Goal: Transaction & Acquisition: Purchase product/service

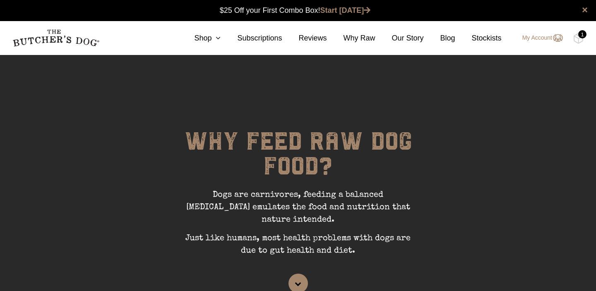
scroll to position [0, 0]
click at [215, 37] on icon at bounding box center [216, 37] width 9 height 7
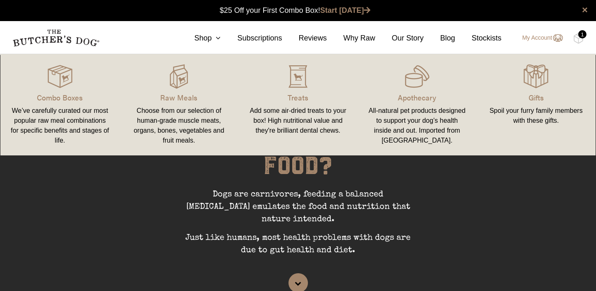
click at [65, 106] on link "Combo Boxes We’ve carefully curated our most popular raw meal combinations for …" at bounding box center [59, 105] width 119 height 85
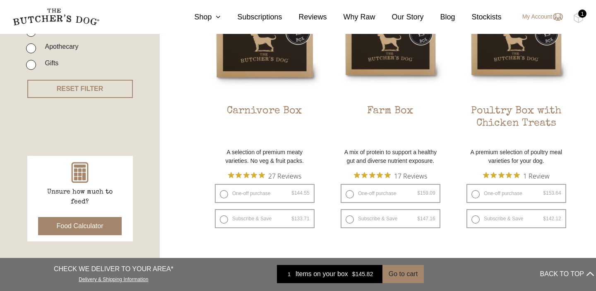
scroll to position [268, 0]
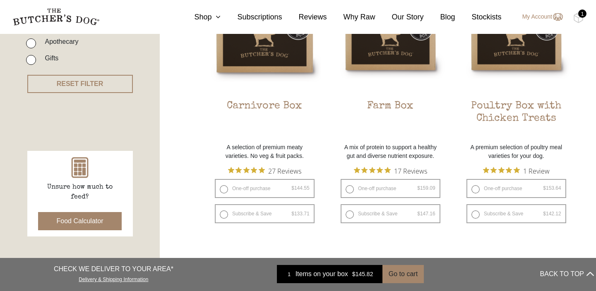
click at [104, 224] on button "Food Calculator" at bounding box center [80, 221] width 84 height 18
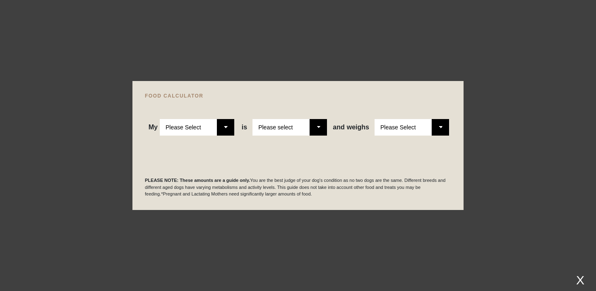
select select "adult"
select select "0"
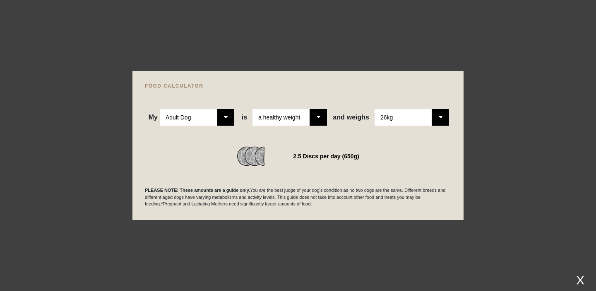
select select "27"
click at [405, 155] on div "2.5 Discs per day (675g)" at bounding box center [298, 157] width 306 height 20
select select "puppy"
click at [198, 157] on div "2 Discs per day (500g)" at bounding box center [298, 157] width 306 height 20
select select "20"
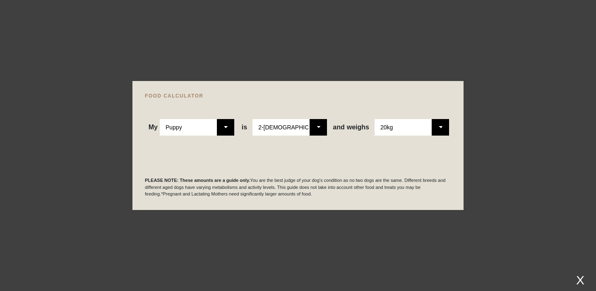
select select "5"
select select "14"
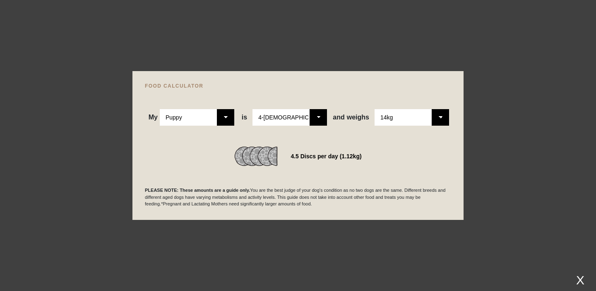
select select "12"
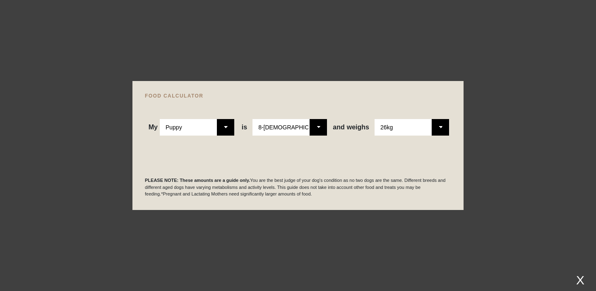
scroll to position [282, 0]
click at [400, 161] on div "PLEASE NOTE: These amounts are a guide only. You are the best judge of your dog…" at bounding box center [298, 177] width 306 height 41
select select "25"
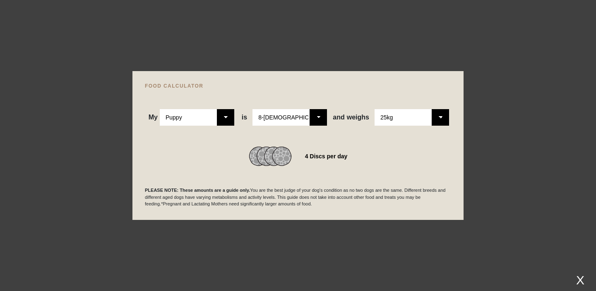
select select "adult"
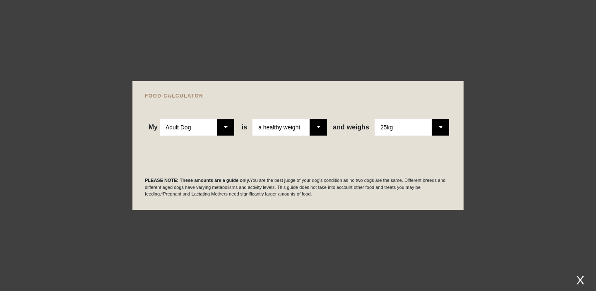
select select "26"
click at [375, 165] on div "PLEASE NOTE: These amounts are a guide only. You are the best judge of your dog…" at bounding box center [298, 177] width 306 height 41
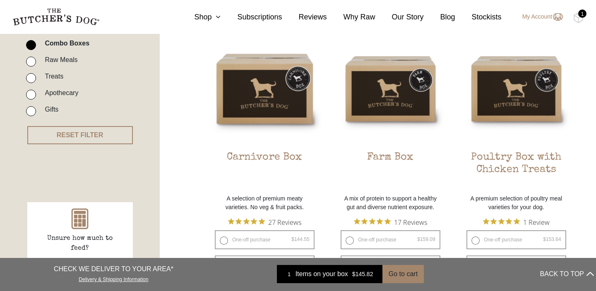
scroll to position [217, 0]
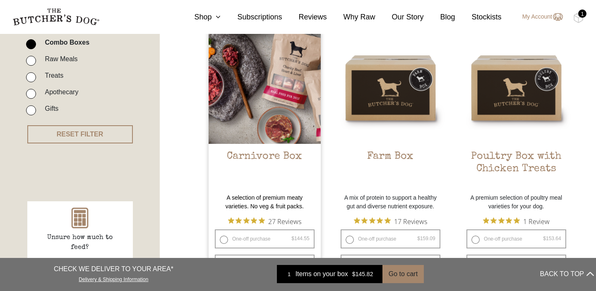
click at [270, 159] on h2 "Carnivore Box" at bounding box center [265, 170] width 112 height 39
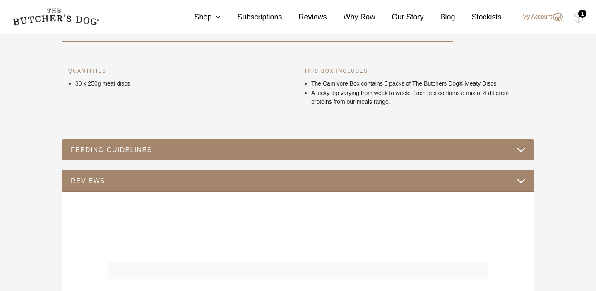
scroll to position [338, 0]
click at [432, 152] on button "FEEDING GUIDELINES" at bounding box center [297, 149] width 455 height 11
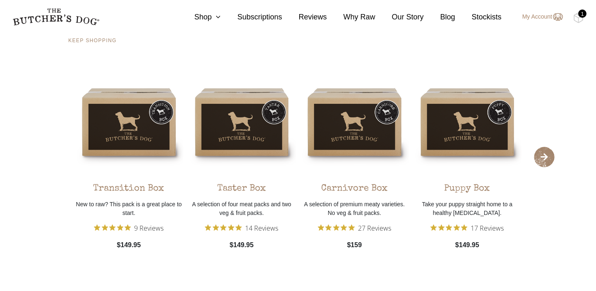
scroll to position [702, 0]
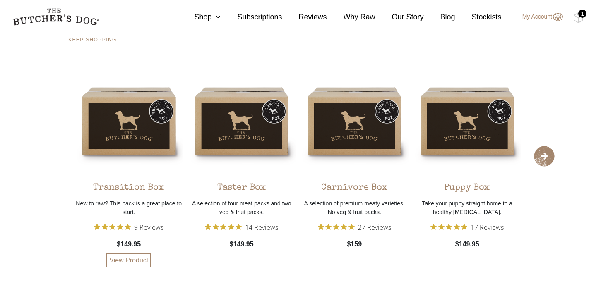
click at [152, 190] on div "Transition Box" at bounding box center [128, 186] width 71 height 20
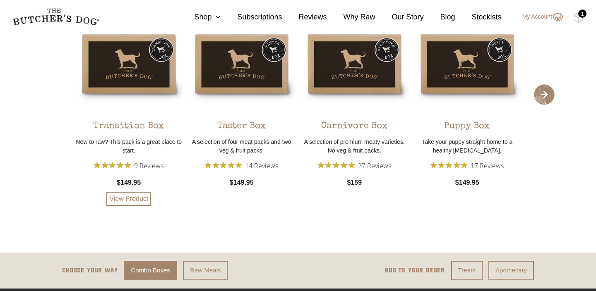
scroll to position [807, 0]
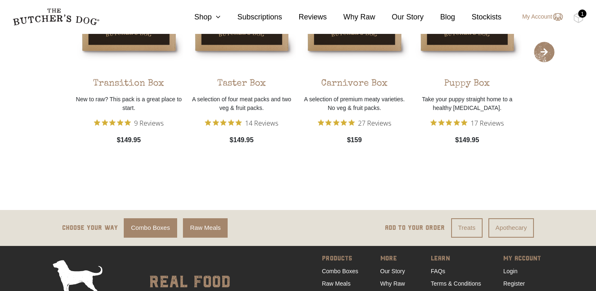
click at [200, 229] on link "Raw Meals" at bounding box center [205, 228] width 45 height 19
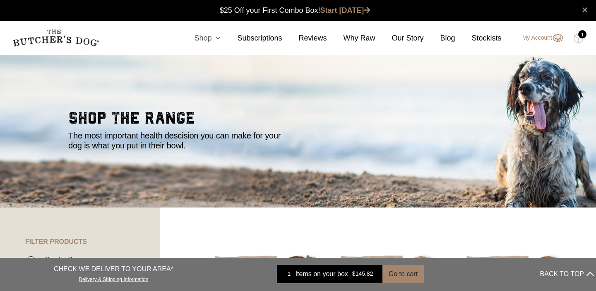
click at [214, 37] on icon at bounding box center [216, 37] width 9 height 7
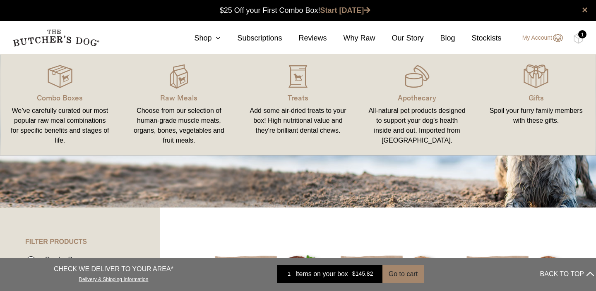
scroll to position [3, 0]
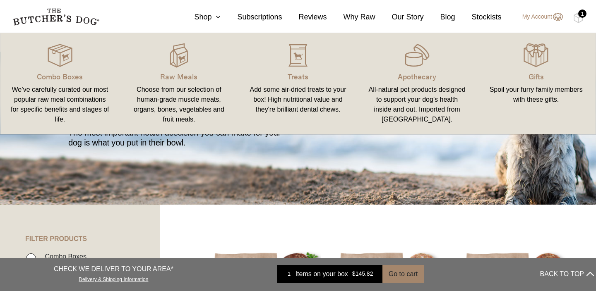
click at [91, 108] on div "We’ve carefully curated our most popular raw meal combinations for specific ben…" at bounding box center [59, 105] width 99 height 40
click at [67, 76] on p "Combo Boxes" at bounding box center [59, 76] width 99 height 11
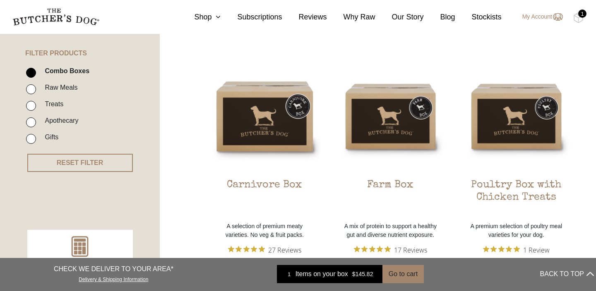
scroll to position [191, 0]
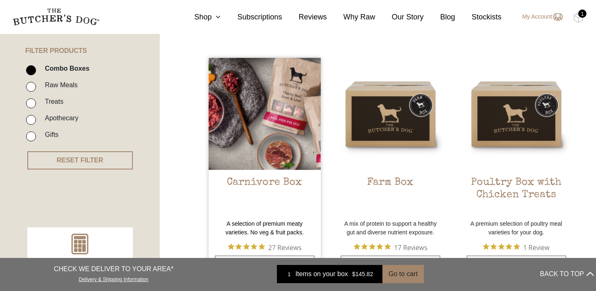
click at [273, 139] on img at bounding box center [265, 114] width 112 height 112
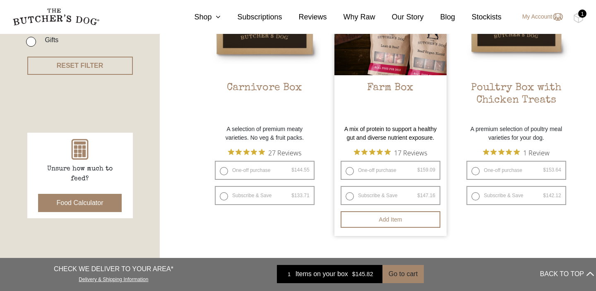
scroll to position [254, 0]
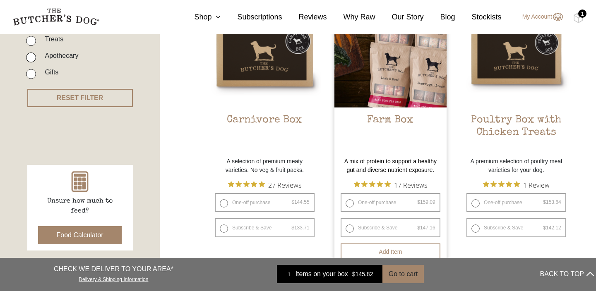
click at [421, 100] on img at bounding box center [391, 51] width 112 height 112
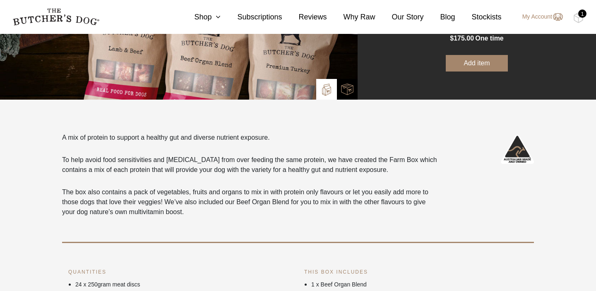
scroll to position [157, 0]
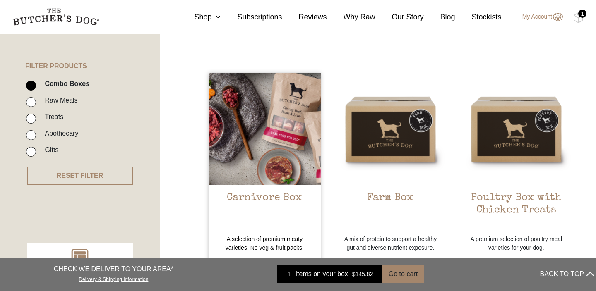
scroll to position [178, 0]
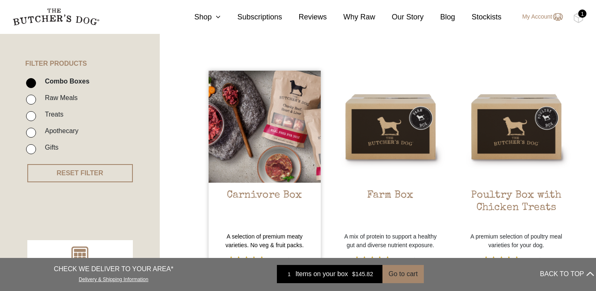
click at [289, 194] on h2 "Carnivore Box" at bounding box center [265, 209] width 112 height 39
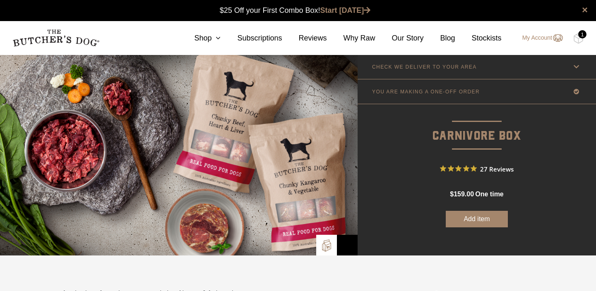
scroll to position [0, 0]
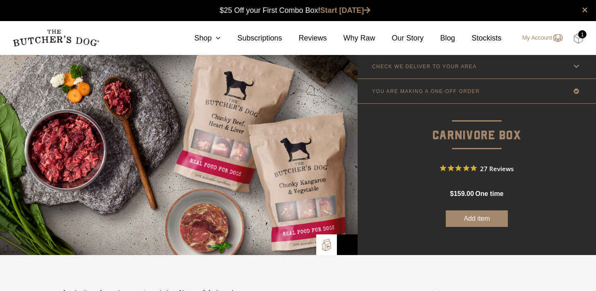
click at [581, 43] on img at bounding box center [578, 38] width 10 height 11
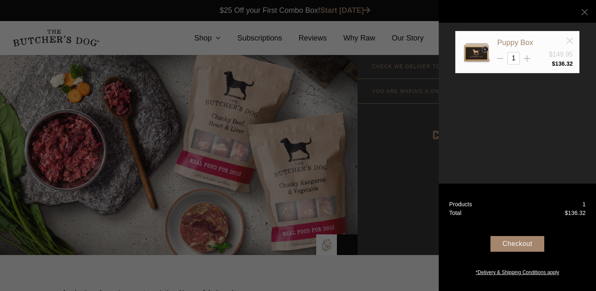
click at [571, 41] on line at bounding box center [570, 41] width 6 height 6
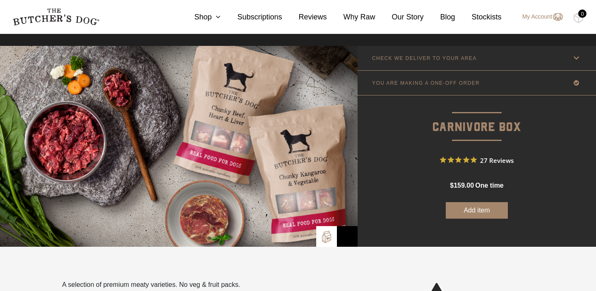
scroll to position [10, 0]
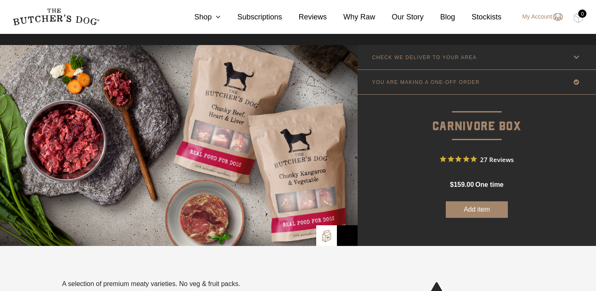
click at [488, 208] on button "Add item" at bounding box center [477, 210] width 62 height 17
click at [214, 16] on icon at bounding box center [216, 16] width 9 height 7
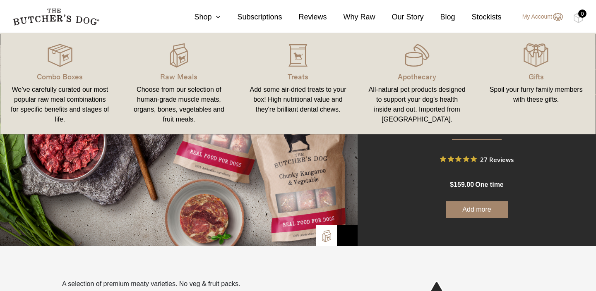
click at [303, 104] on div "Add some air-dried treats to your box! High nutritional value and they're brill…" at bounding box center [297, 100] width 99 height 30
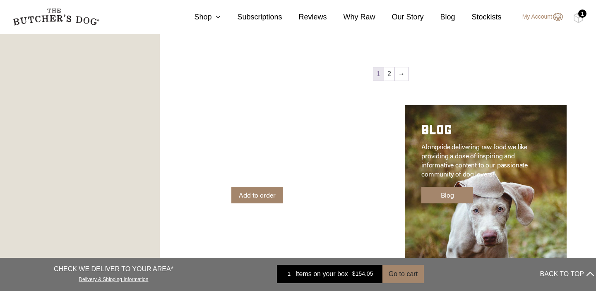
scroll to position [1209, 0]
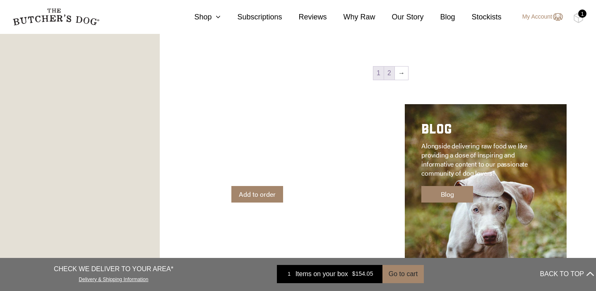
click at [392, 75] on link "2" at bounding box center [389, 73] width 10 height 13
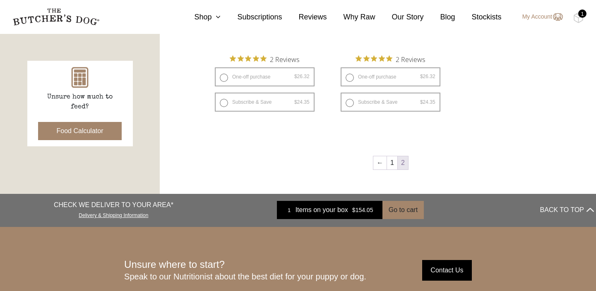
scroll to position [248, 0]
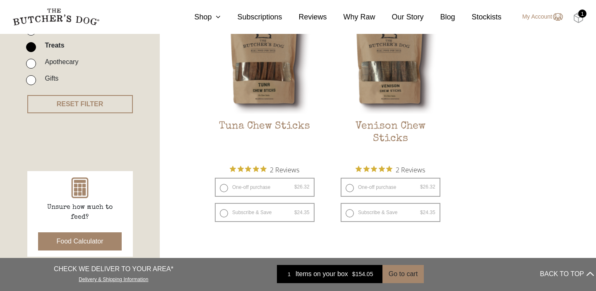
click at [582, 18] on img at bounding box center [578, 17] width 10 height 11
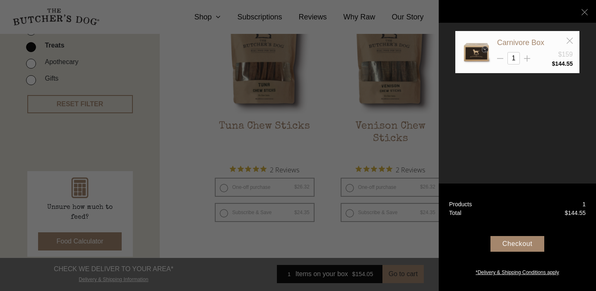
click at [409, 120] on div at bounding box center [298, 145] width 596 height 291
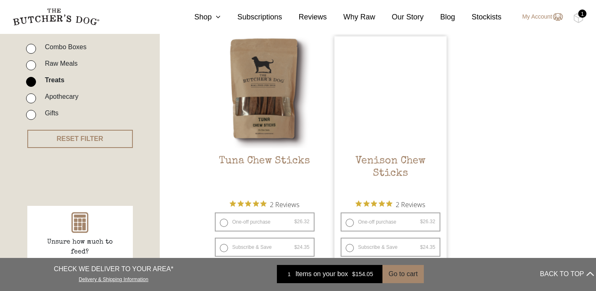
scroll to position [212, 0]
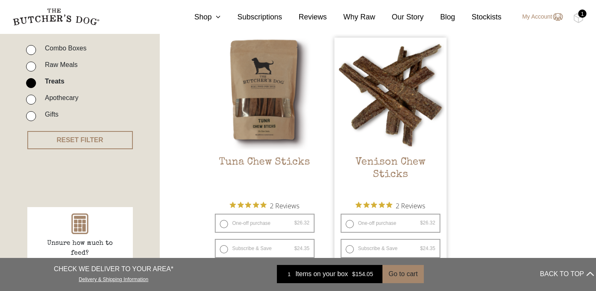
click at [403, 157] on h2 "Venison Chew Sticks" at bounding box center [391, 176] width 112 height 39
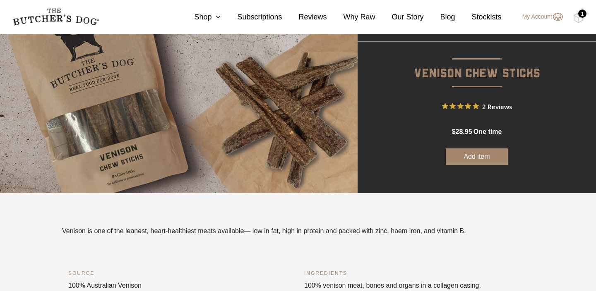
scroll to position [62, 0]
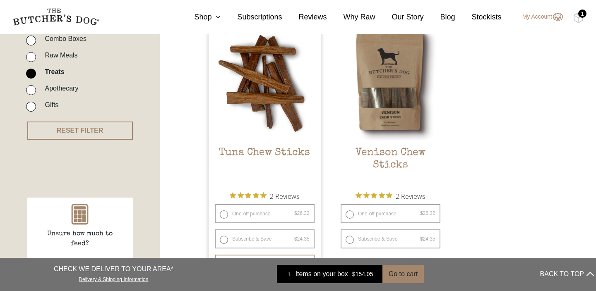
scroll to position [222, 0]
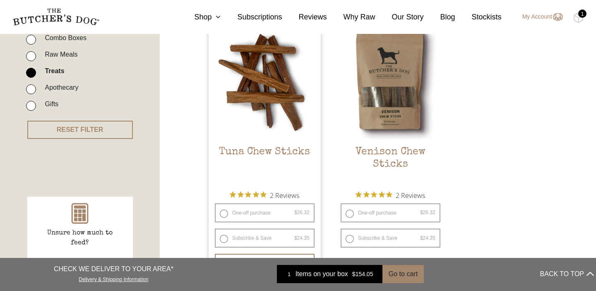
click at [252, 146] on h2 "Tuna Chew Sticks" at bounding box center [265, 165] width 112 height 39
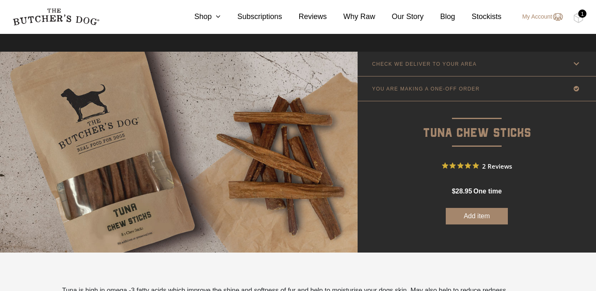
scroll to position [13, 0]
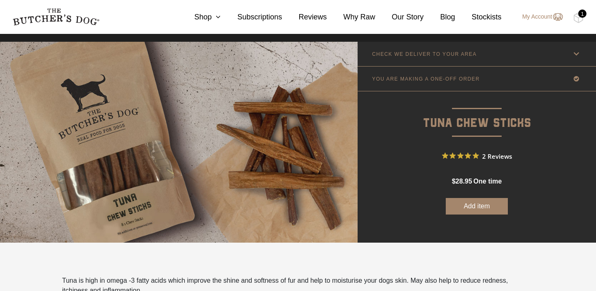
click at [470, 207] on button "Add item" at bounding box center [477, 206] width 62 height 17
click at [581, 19] on img at bounding box center [578, 17] width 10 height 11
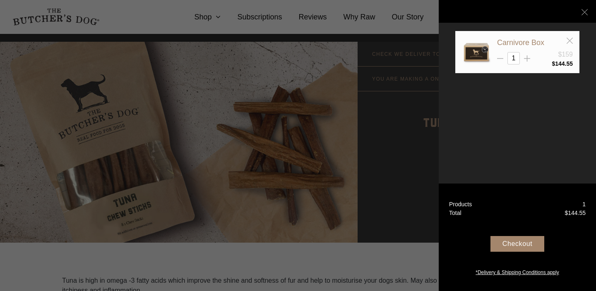
click at [510, 242] on div "Checkout" at bounding box center [518, 244] width 54 height 16
